Goal: Navigation & Orientation: Find specific page/section

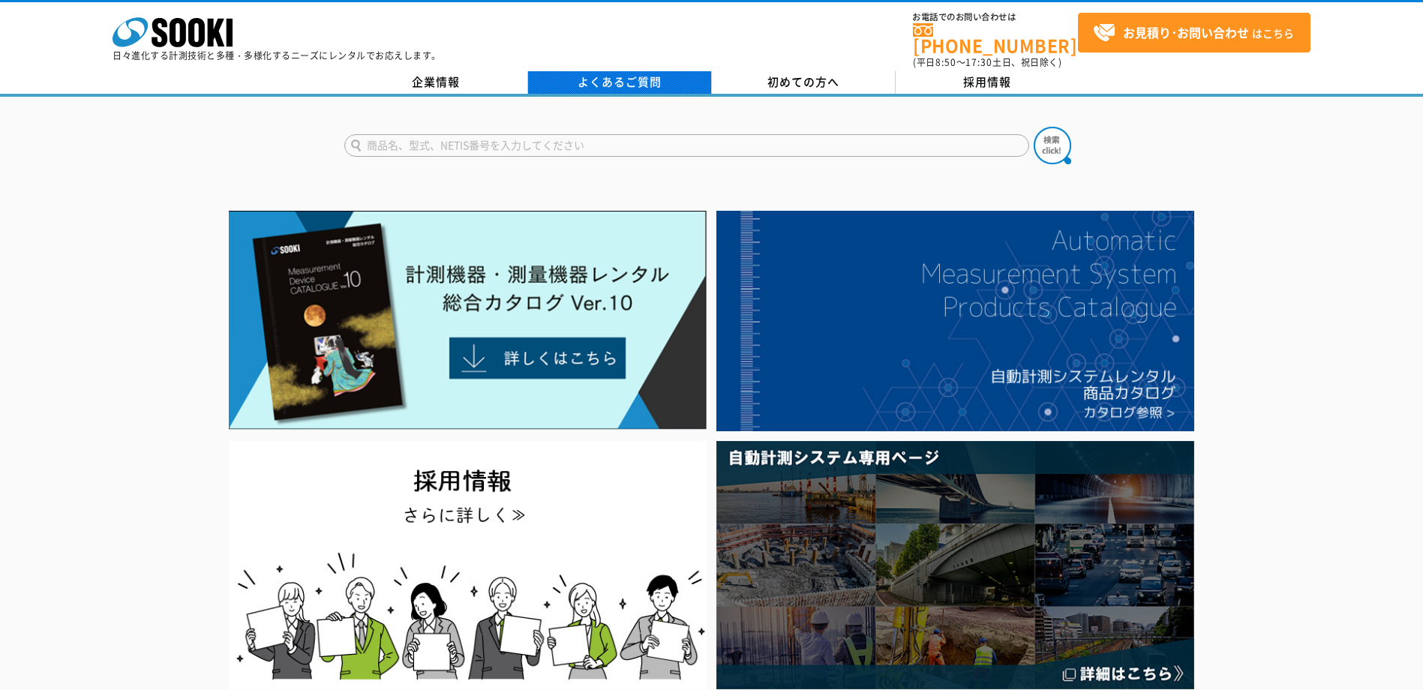
click at [643, 71] on link "よくあるご質問" at bounding box center [620, 82] width 184 height 23
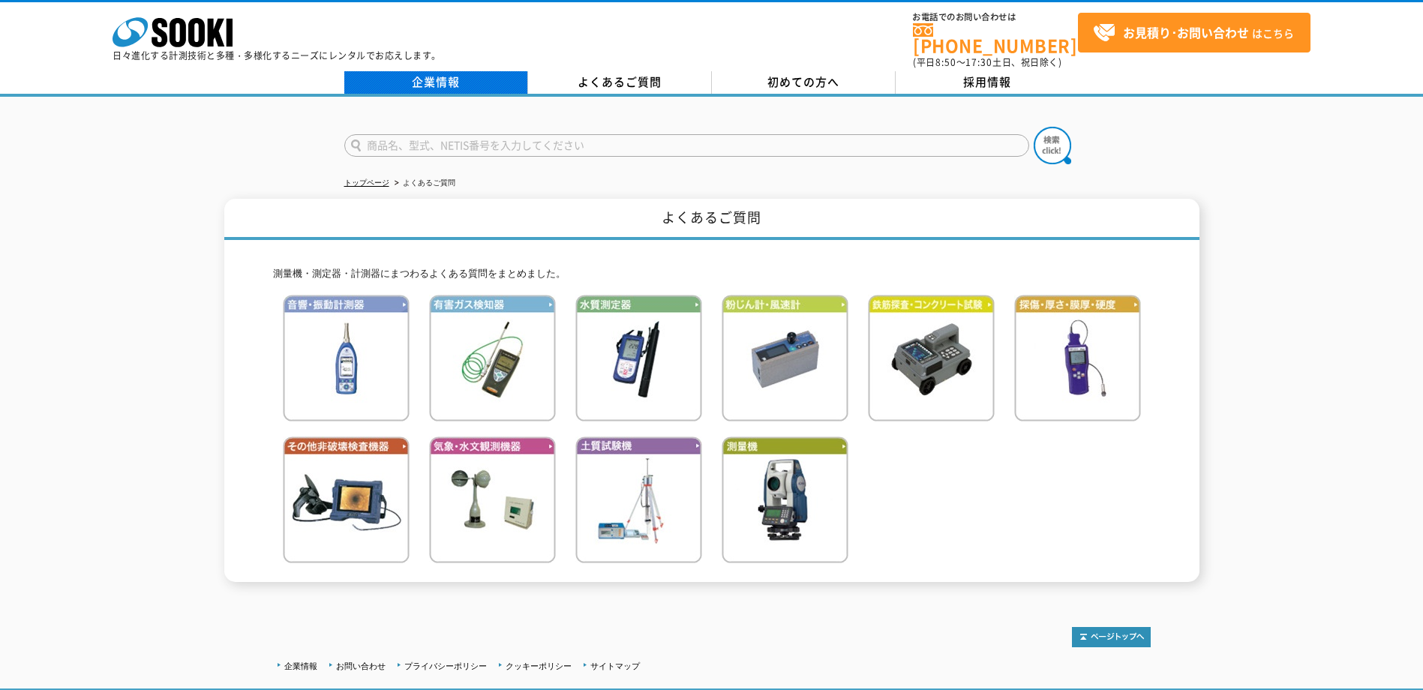
click at [470, 74] on link "企業情報" at bounding box center [436, 82] width 184 height 23
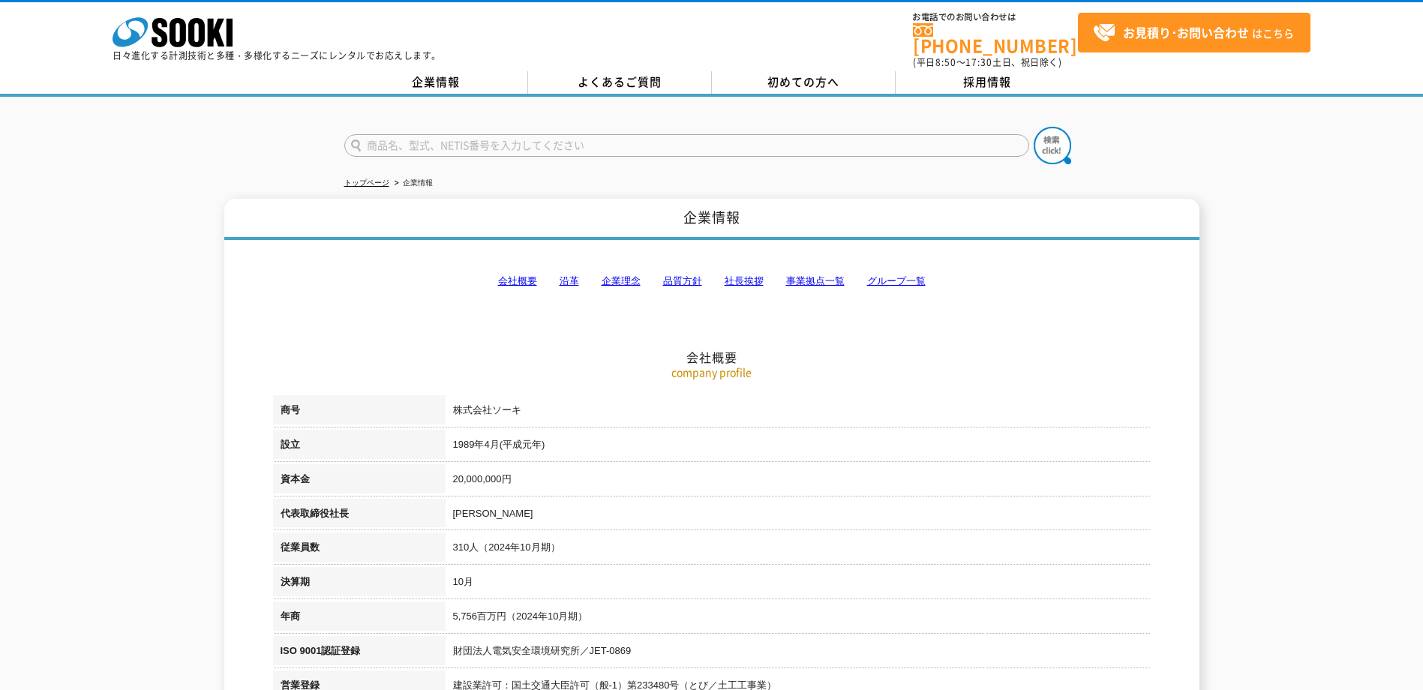
click at [827, 275] on link "事業拠点一覧" at bounding box center [815, 280] width 59 height 11
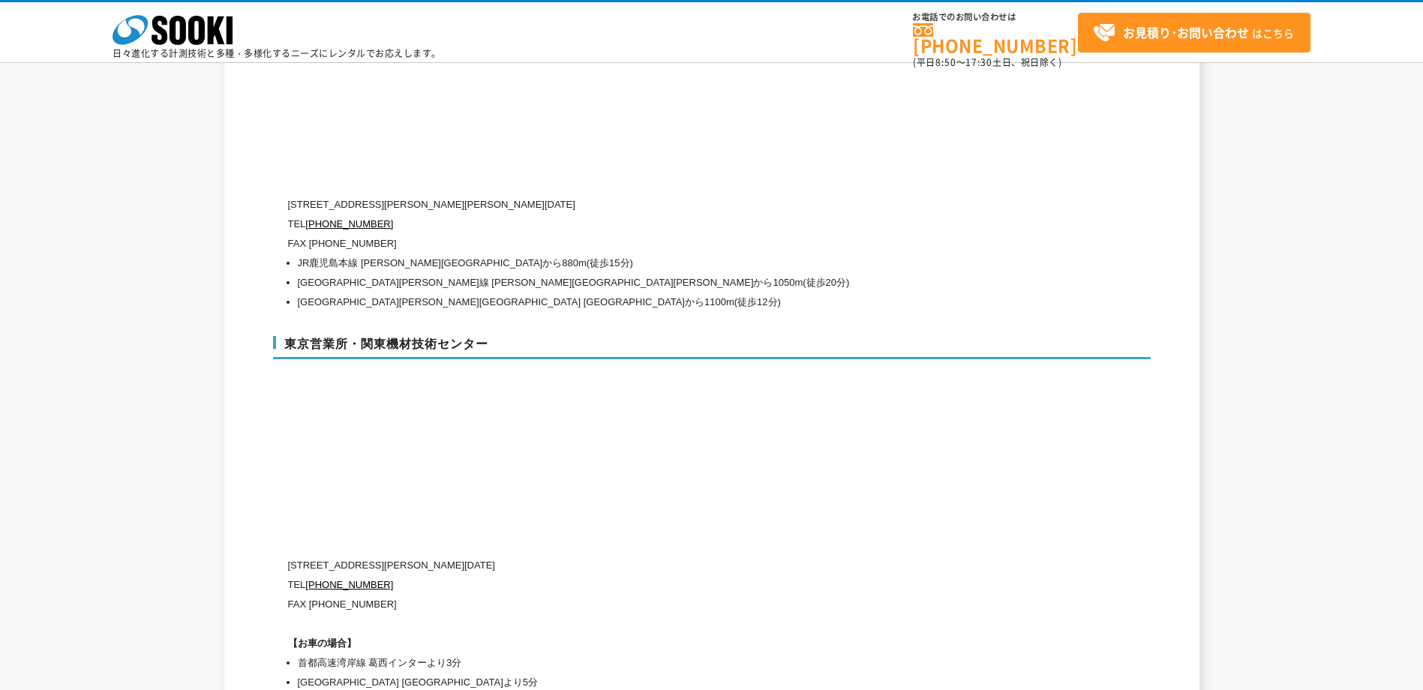
scroll to position [6014, 0]
